Goal: Use online tool/utility: Utilize a website feature to perform a specific function

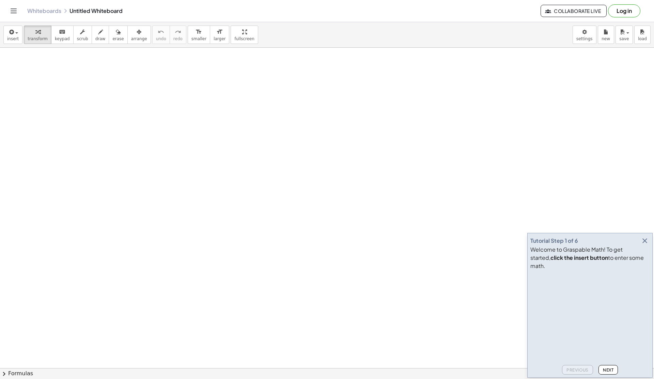
click at [645, 245] on icon "button" at bounding box center [645, 241] width 8 height 8
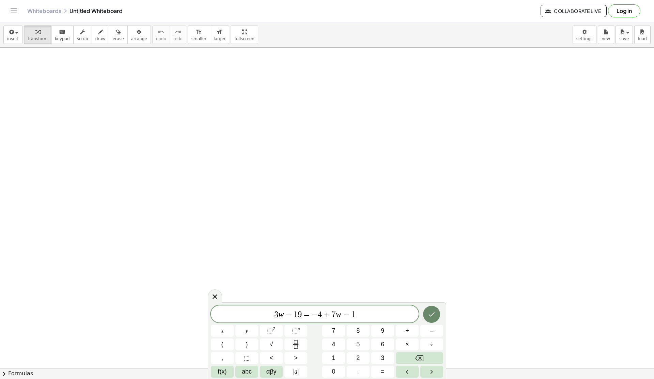
click at [436, 310] on button "Done" at bounding box center [431, 314] width 17 height 17
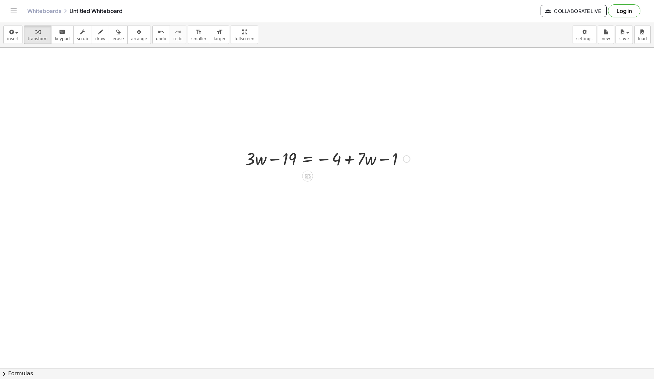
click at [404, 159] on div at bounding box center [406, 158] width 7 height 7
click at [397, 168] on div at bounding box center [328, 158] width 172 height 23
click at [309, 173] on icon at bounding box center [307, 176] width 7 height 7
drag, startPoint x: 361, startPoint y: 173, endPoint x: 361, endPoint y: 166, distance: 7.2
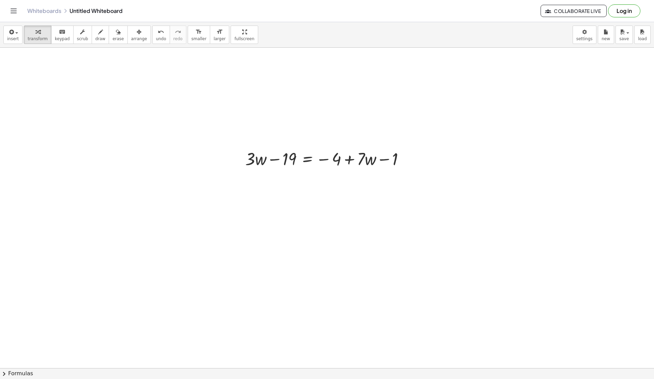
click at [358, 163] on div at bounding box center [328, 158] width 172 height 23
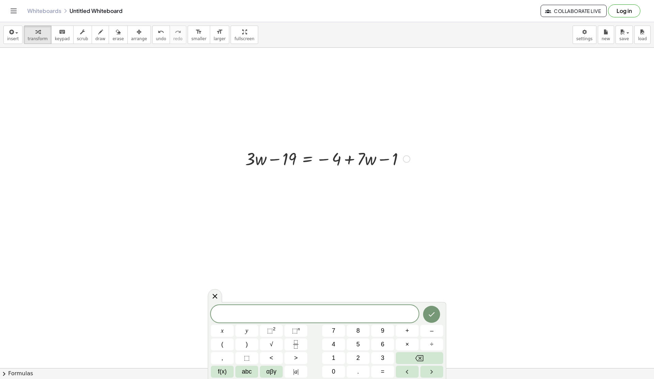
click at [343, 158] on div at bounding box center [328, 158] width 172 height 23
click at [293, 163] on div at bounding box center [328, 158] width 172 height 23
click at [263, 161] on div at bounding box center [328, 158] width 172 height 23
